Goal: Task Accomplishment & Management: Complete application form

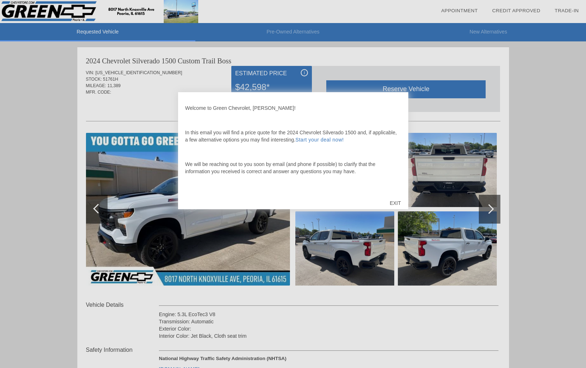
click at [440, 174] on div at bounding box center [293, 184] width 586 height 368
click at [392, 202] on div "EXIT" at bounding box center [396, 203] width 26 height 22
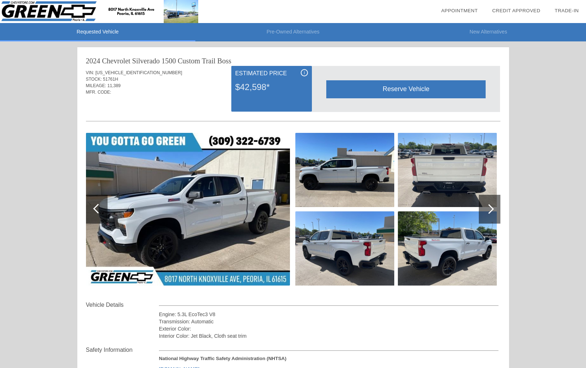
drag, startPoint x: 177, startPoint y: 198, endPoint x: 243, endPoint y: 194, distance: 65.6
click at [178, 198] on img at bounding box center [188, 209] width 204 height 153
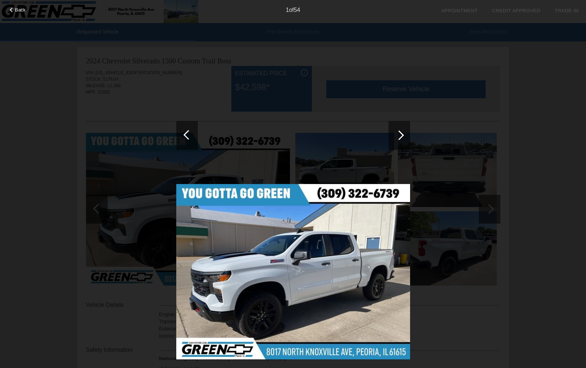
click at [401, 137] on div at bounding box center [400, 135] width 10 height 10
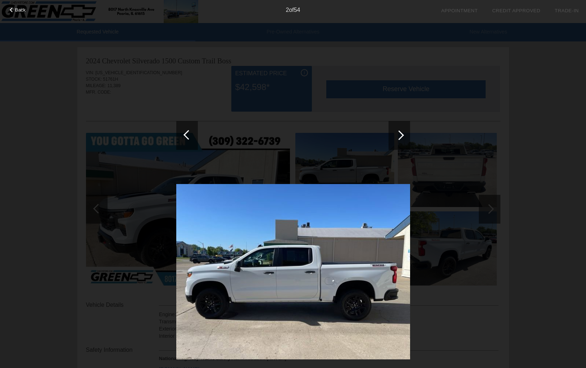
click at [402, 138] on div at bounding box center [400, 135] width 22 height 29
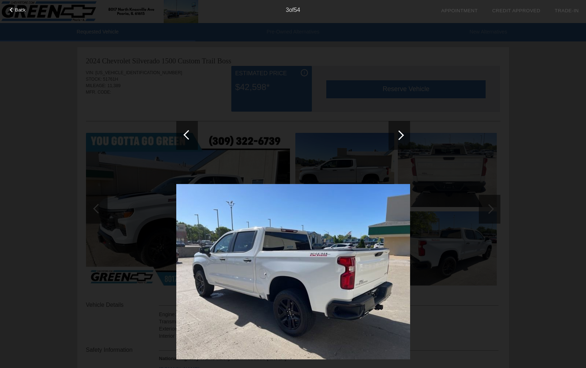
click at [402, 138] on div at bounding box center [400, 135] width 22 height 29
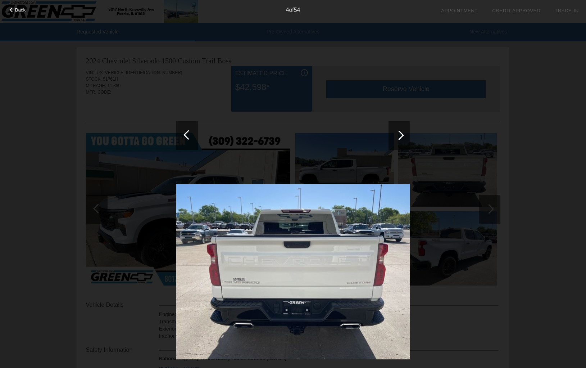
click at [402, 138] on div at bounding box center [400, 135] width 22 height 29
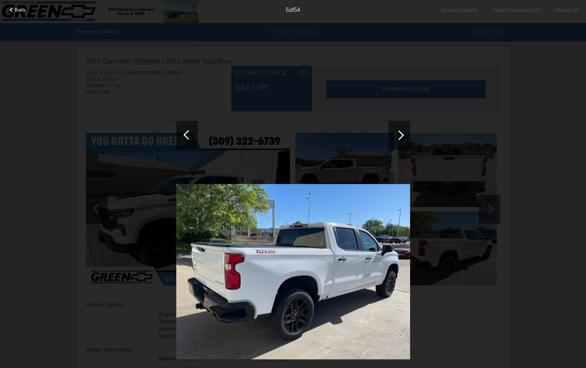
click at [402, 138] on div at bounding box center [400, 135] width 22 height 29
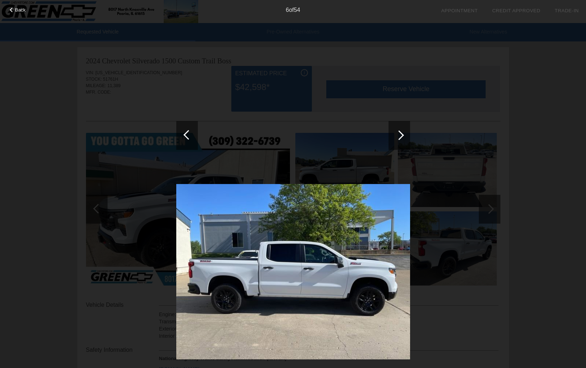
click at [402, 138] on div at bounding box center [400, 135] width 22 height 29
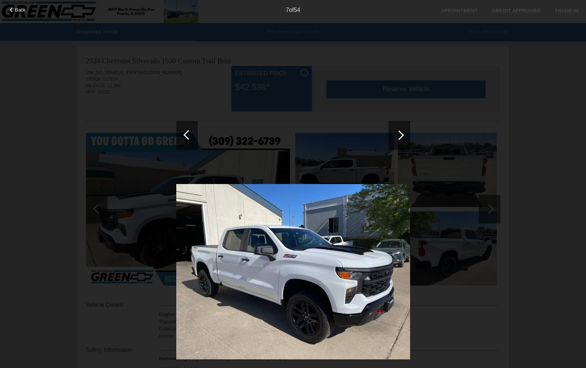
click at [402, 138] on div at bounding box center [400, 135] width 22 height 29
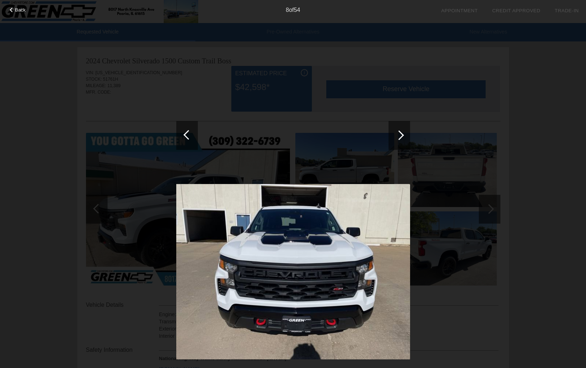
click at [402, 138] on div at bounding box center [400, 135] width 22 height 29
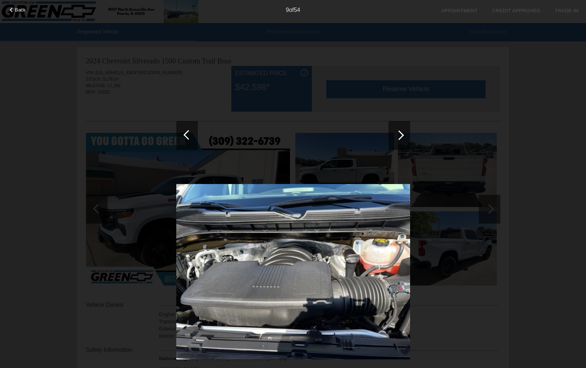
click at [402, 138] on div at bounding box center [400, 135] width 22 height 29
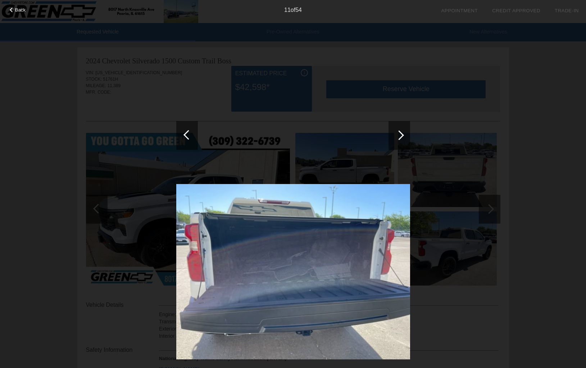
click at [402, 138] on div at bounding box center [400, 135] width 22 height 29
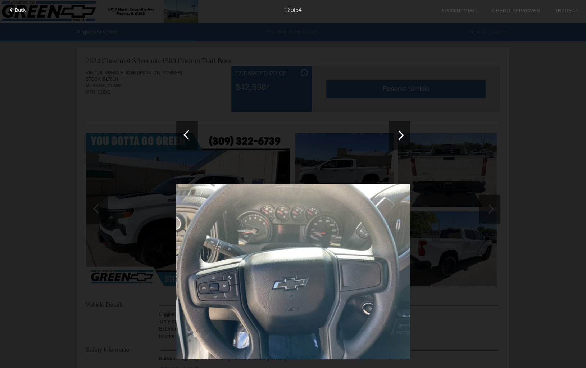
click at [402, 138] on div at bounding box center [400, 135] width 22 height 29
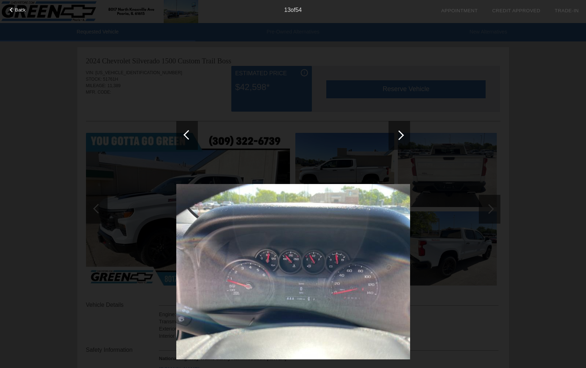
click at [402, 138] on div at bounding box center [400, 135] width 22 height 29
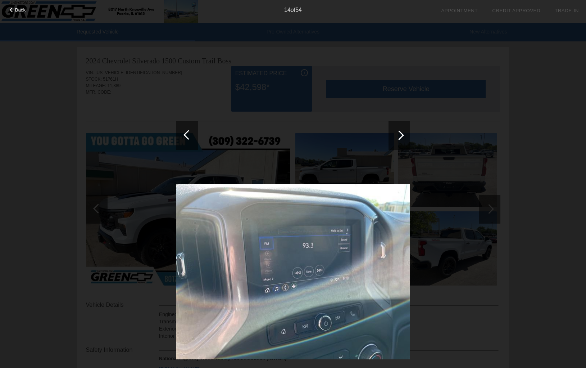
click at [402, 138] on div at bounding box center [400, 135] width 22 height 29
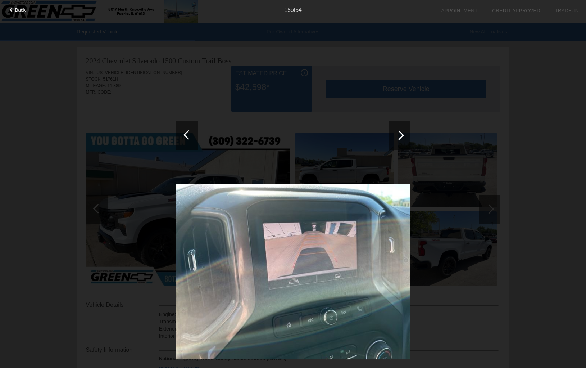
click at [402, 138] on div at bounding box center [400, 135] width 22 height 29
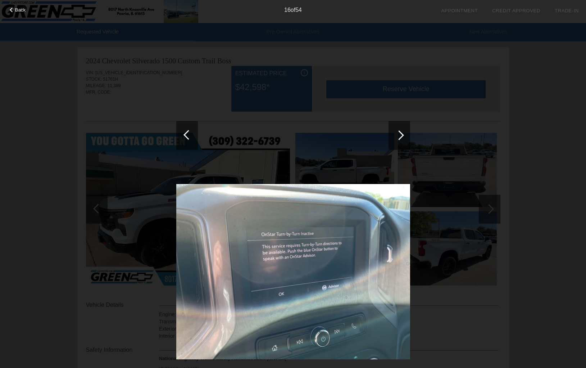
click at [402, 138] on div at bounding box center [400, 135] width 22 height 29
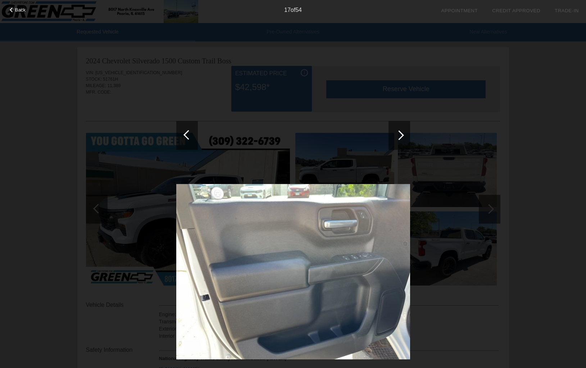
click at [402, 138] on div at bounding box center [400, 135] width 22 height 29
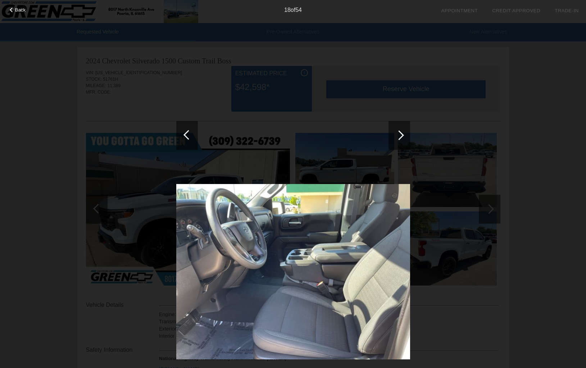
click at [402, 138] on div at bounding box center [400, 135] width 22 height 29
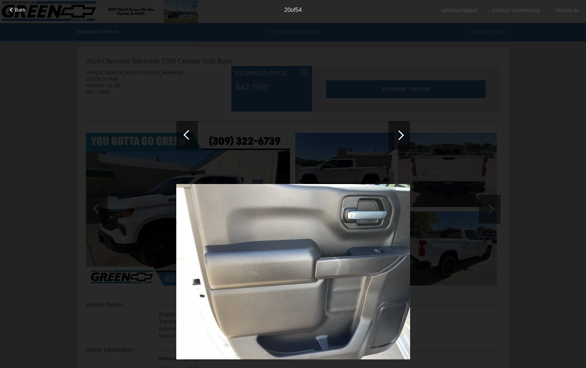
click at [402, 138] on div at bounding box center [400, 135] width 22 height 29
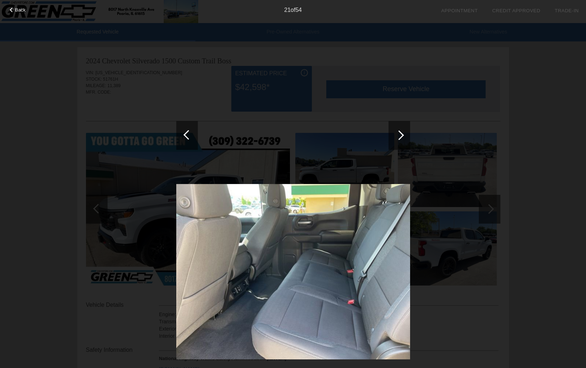
click at [402, 138] on div at bounding box center [400, 135] width 22 height 29
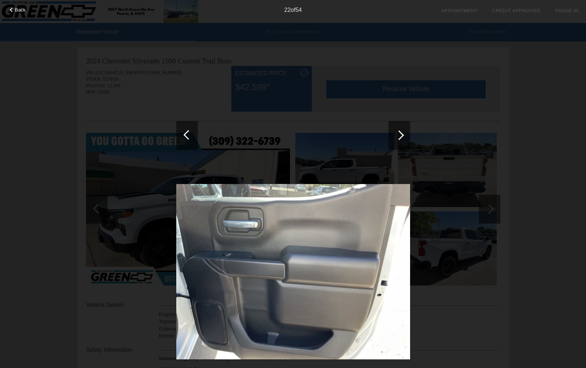
click at [402, 138] on div at bounding box center [400, 135] width 22 height 29
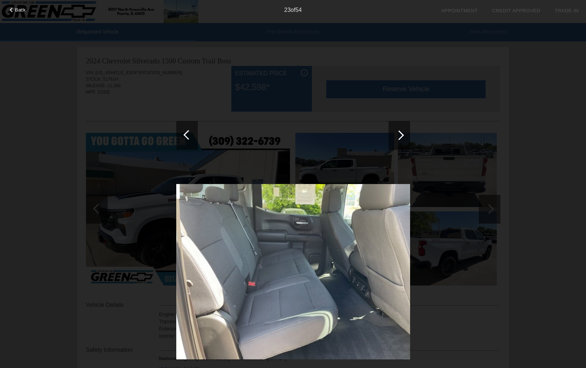
click at [402, 138] on div at bounding box center [400, 135] width 22 height 29
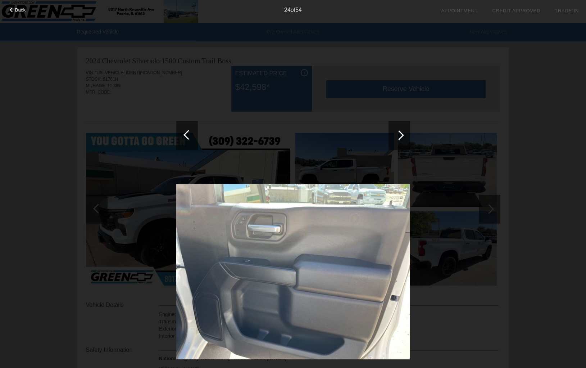
click at [402, 138] on div at bounding box center [400, 135] width 22 height 29
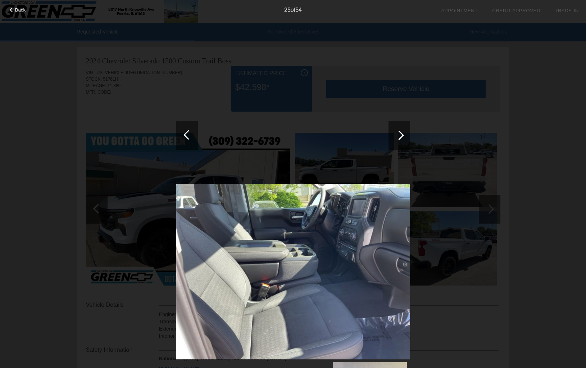
click at [402, 138] on div at bounding box center [400, 135] width 22 height 29
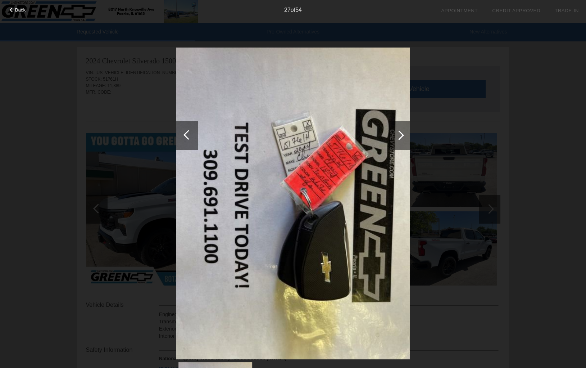
click at [402, 138] on div at bounding box center [400, 135] width 22 height 29
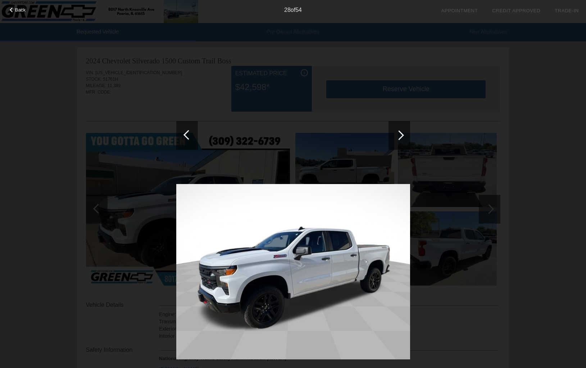
click at [402, 138] on div at bounding box center [400, 135] width 22 height 29
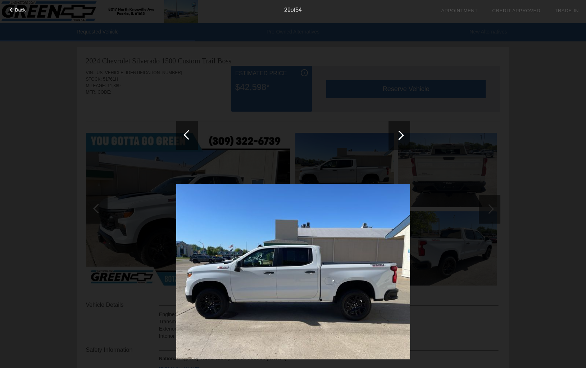
click at [402, 138] on div at bounding box center [400, 135] width 22 height 29
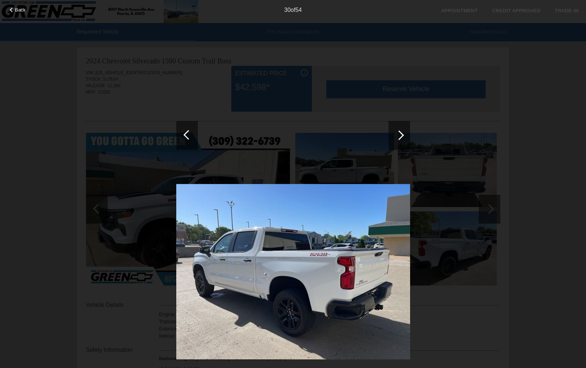
click at [402, 138] on div at bounding box center [400, 135] width 22 height 29
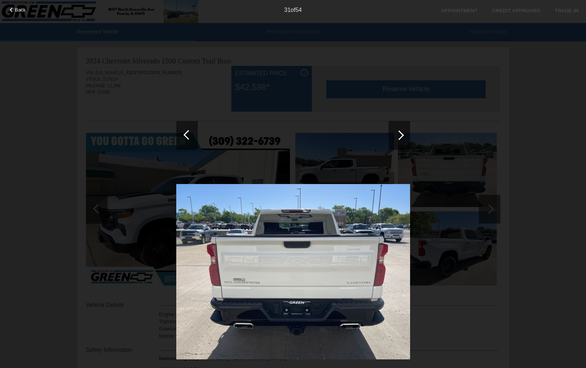
click at [402, 138] on div at bounding box center [400, 135] width 22 height 29
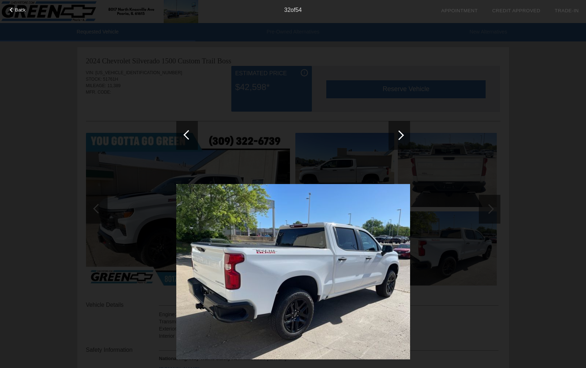
click at [402, 138] on div at bounding box center [400, 135] width 22 height 29
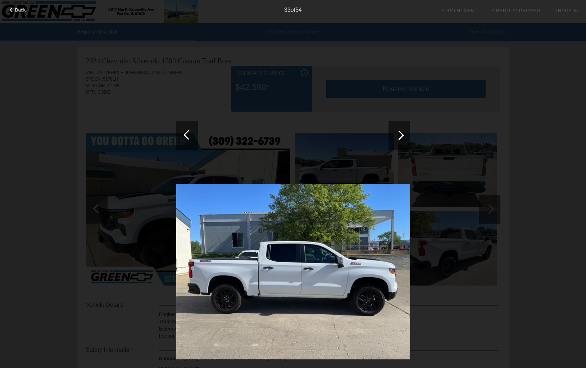
click at [402, 138] on div at bounding box center [400, 135] width 22 height 29
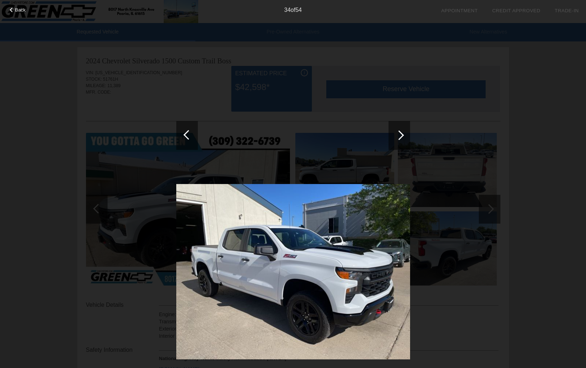
click at [402, 138] on div at bounding box center [400, 135] width 22 height 29
